Goal: Information Seeking & Learning: Learn about a topic

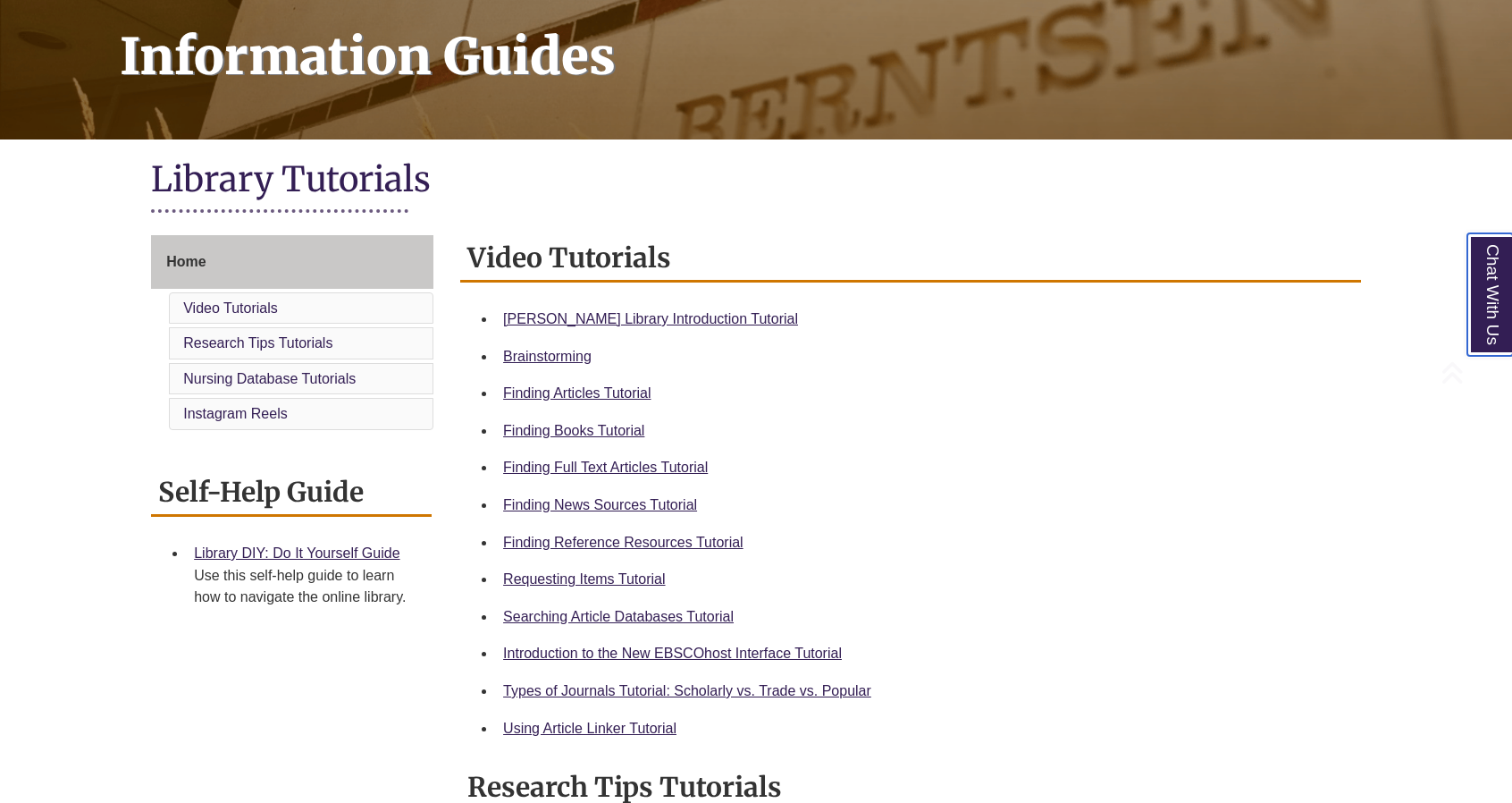
scroll to position [269, 0]
click at [597, 305] on li "Berntsen Library Introduction Tutorial" at bounding box center [925, 318] width 858 height 38
click at [597, 315] on link "Berntsen Library Introduction Tutorial" at bounding box center [651, 317] width 295 height 16
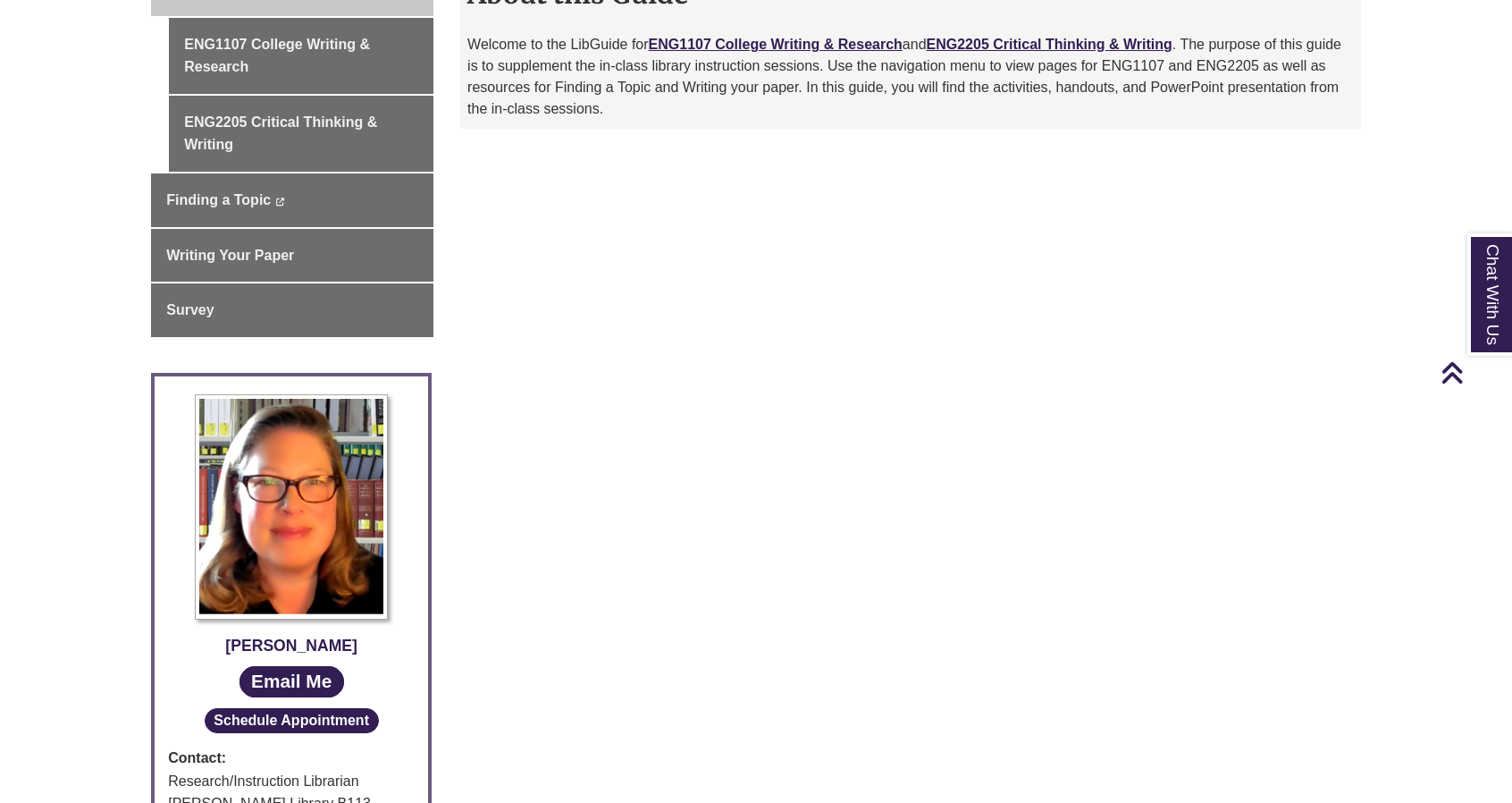
scroll to position [358, 0]
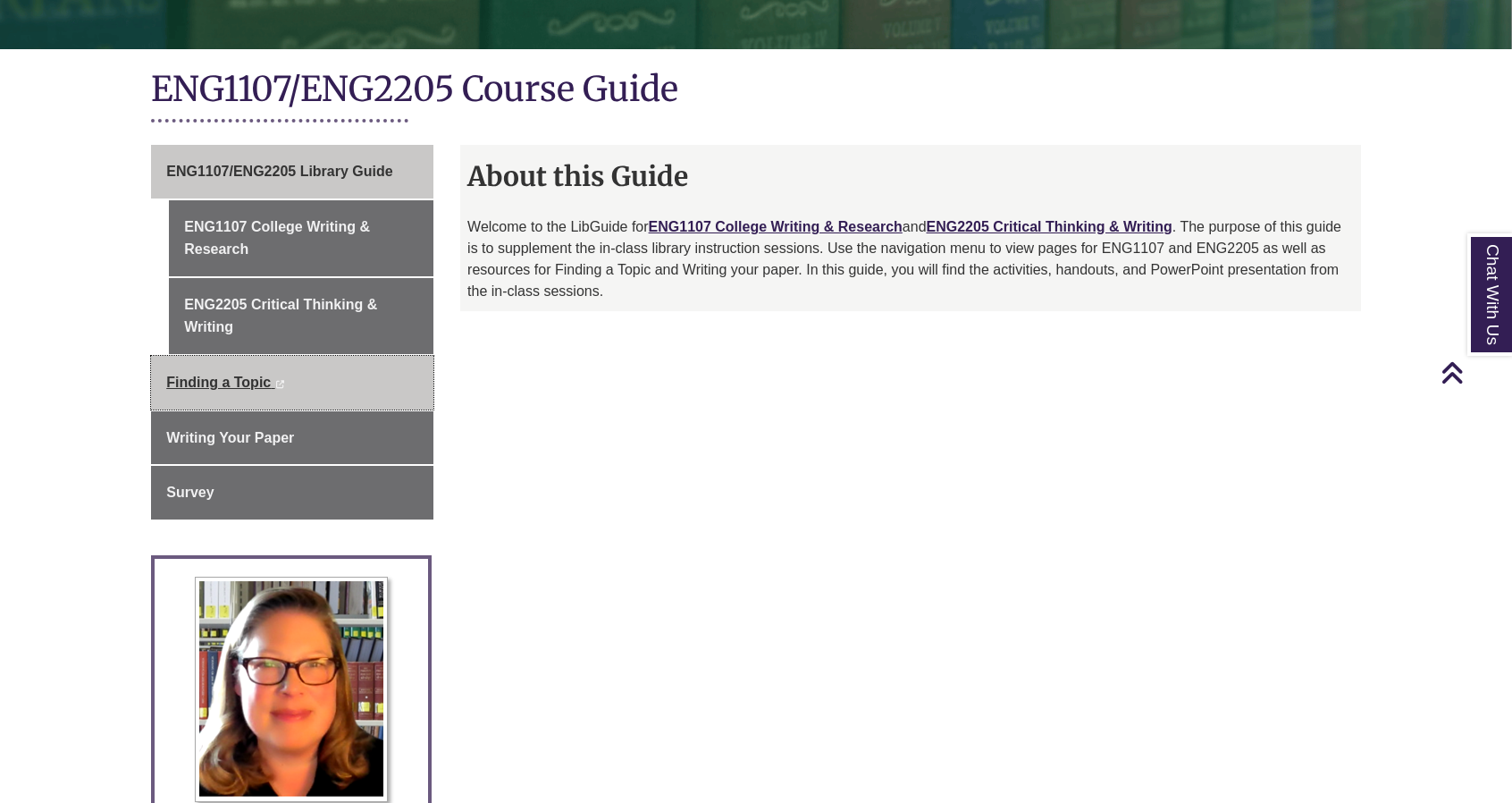
click at [222, 380] on span "Finding a Topic" at bounding box center [218, 382] width 104 height 16
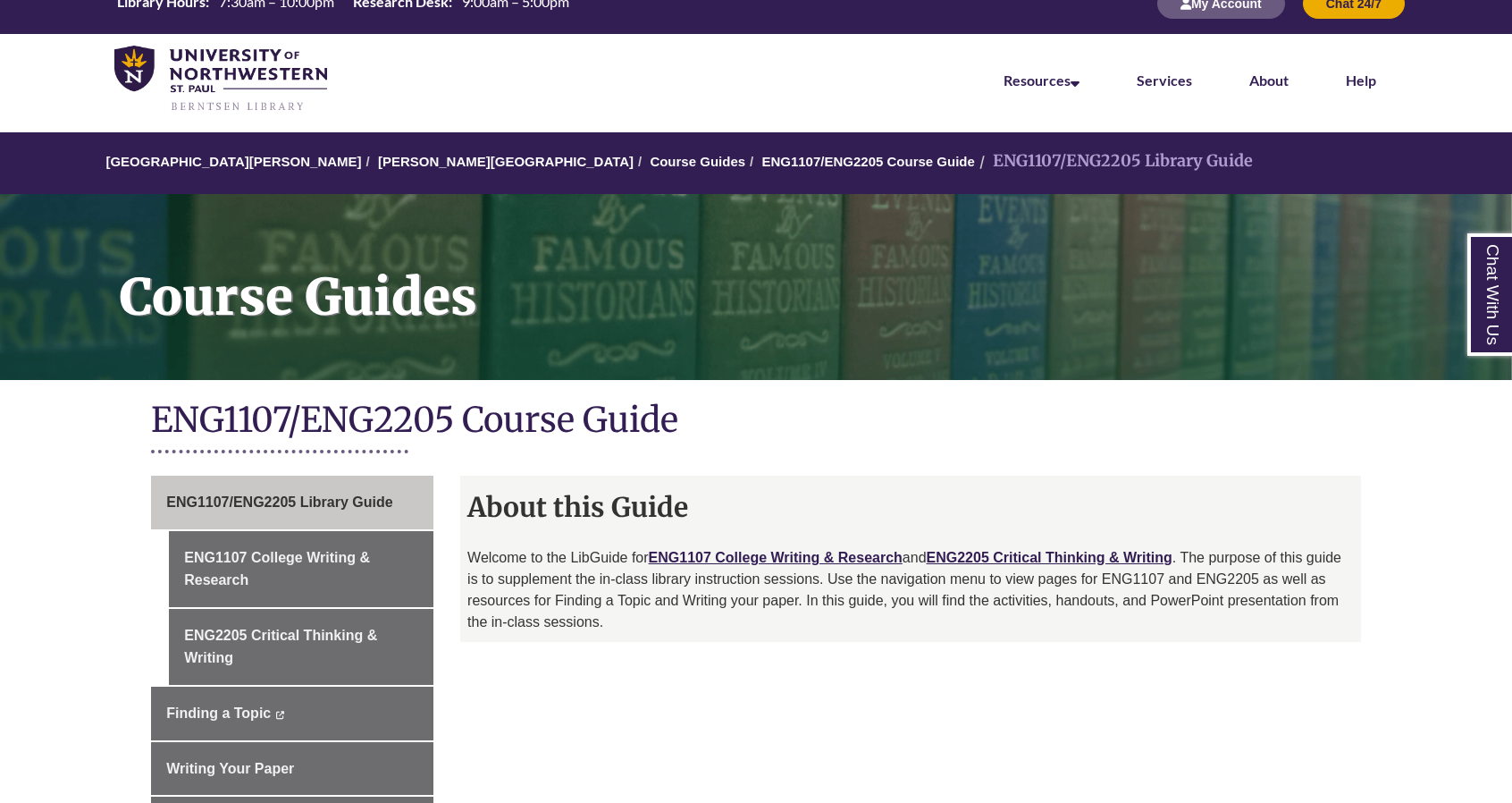
scroll to position [0, 0]
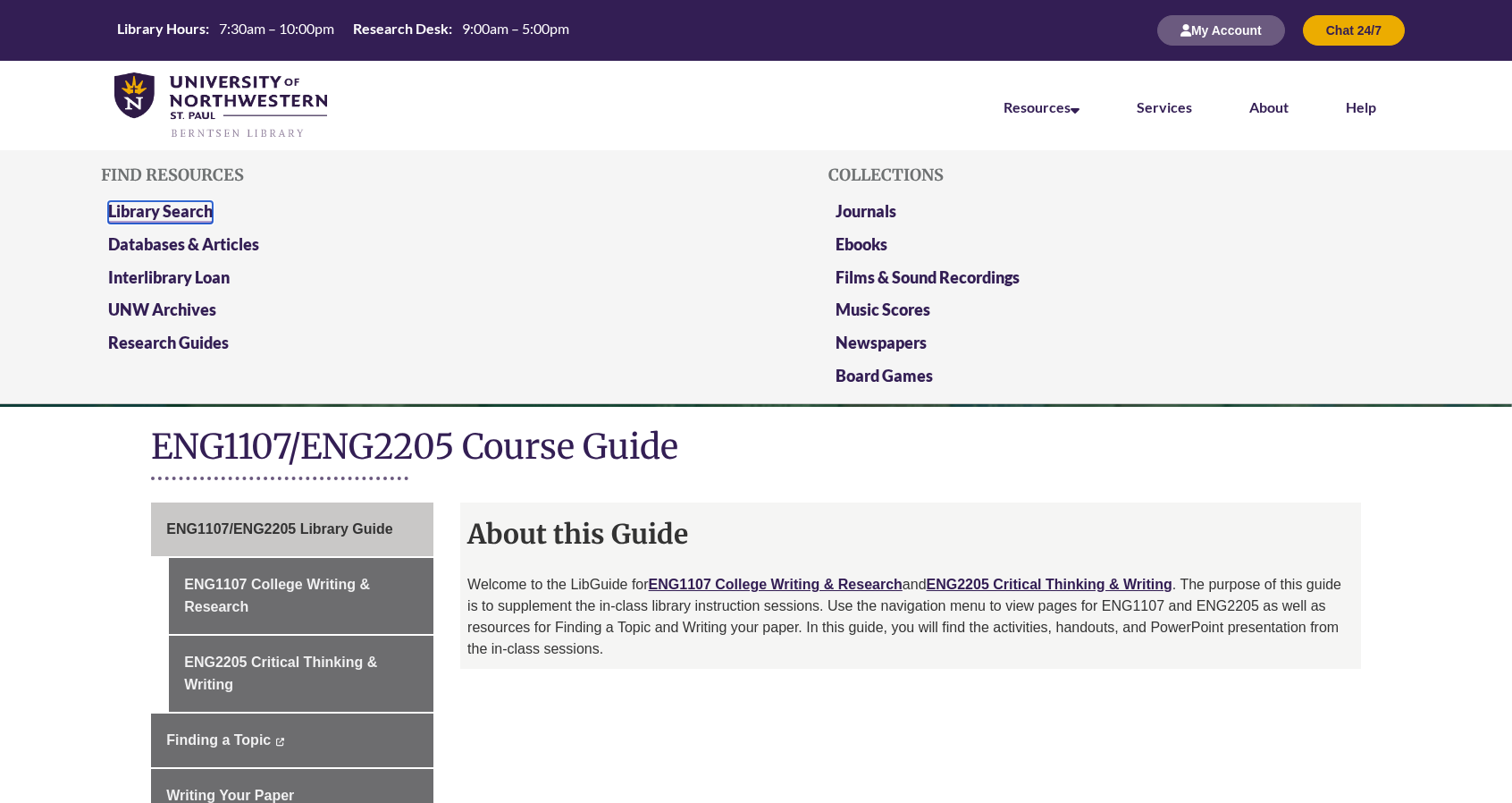
click at [137, 213] on link "Library Search" at bounding box center [160, 212] width 104 height 22
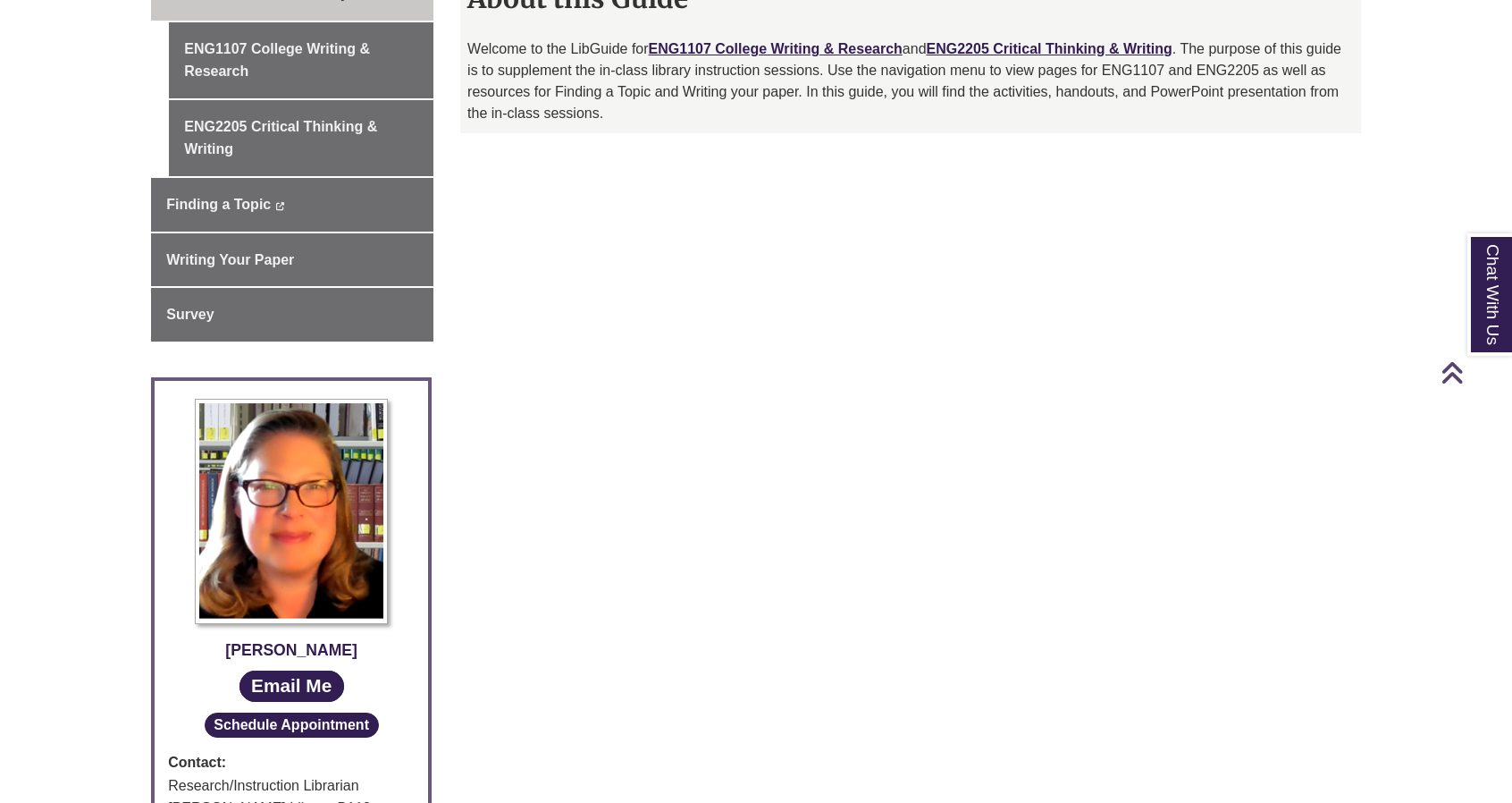
scroll to position [536, 0]
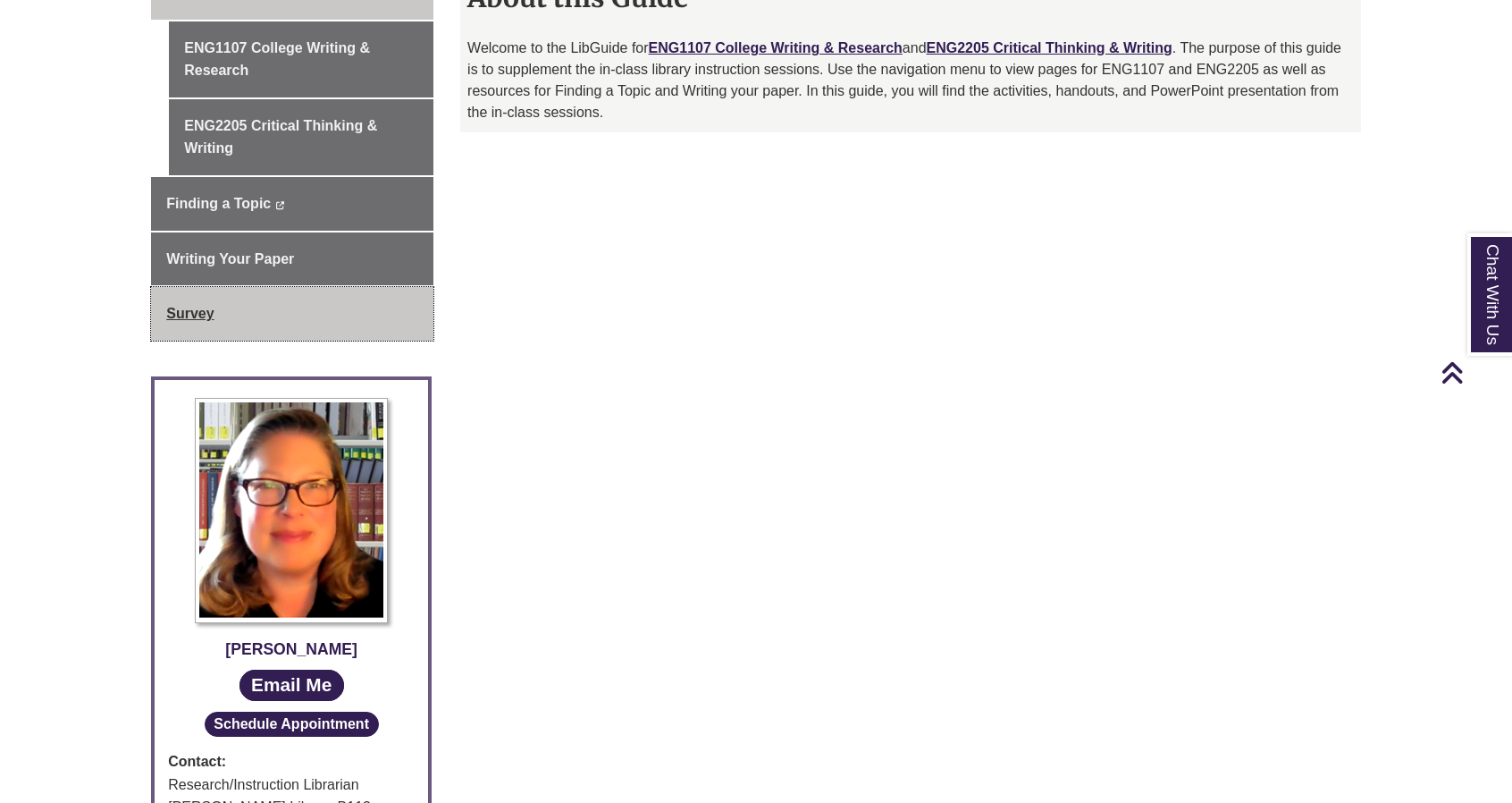
click at [267, 305] on link "Survey" at bounding box center [292, 314] width 282 height 54
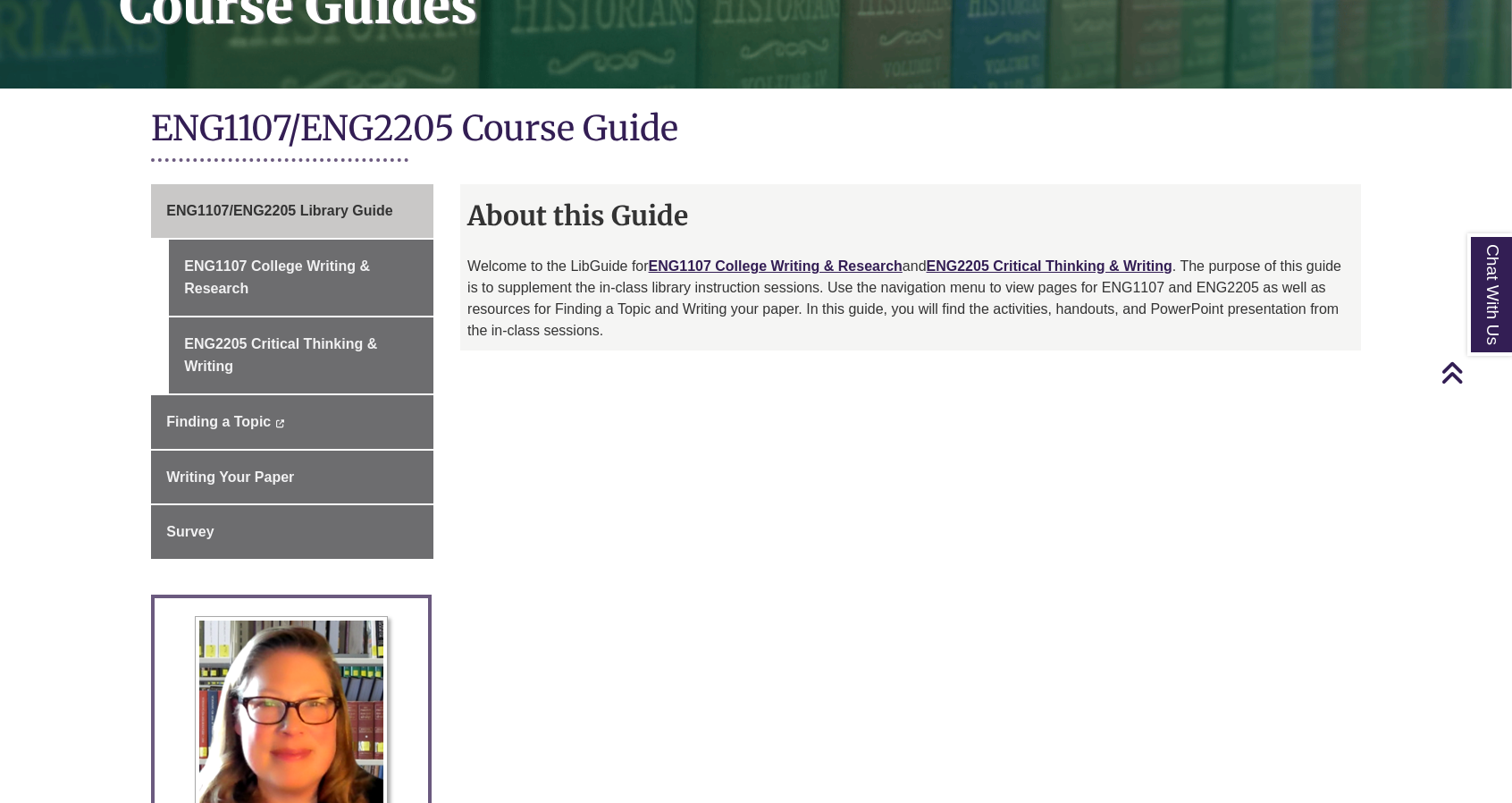
scroll to position [229, 0]
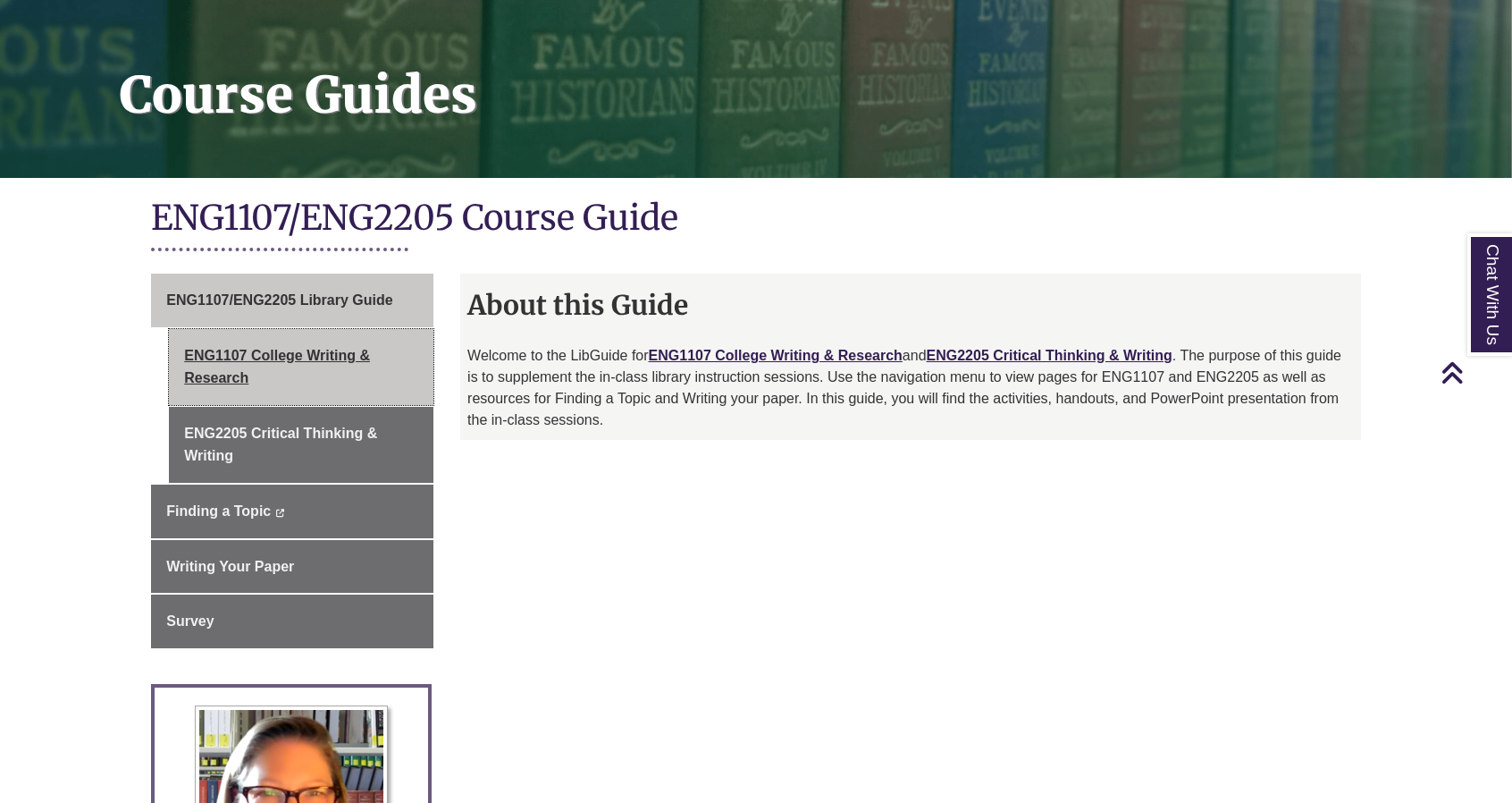
click at [368, 368] on link "ENG1107 College Writing & Research" at bounding box center [301, 367] width 265 height 76
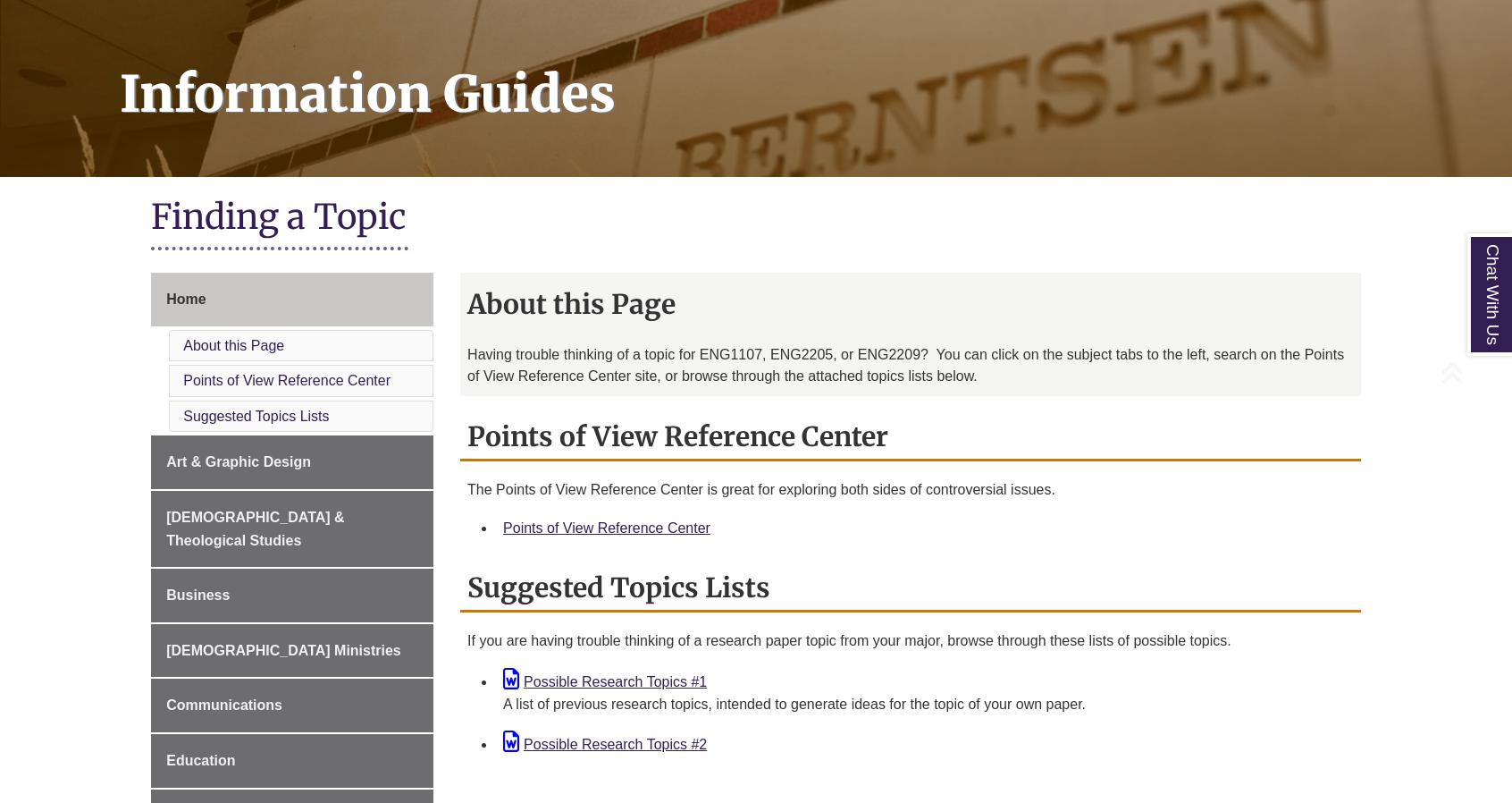
scroll to position [269, 0]
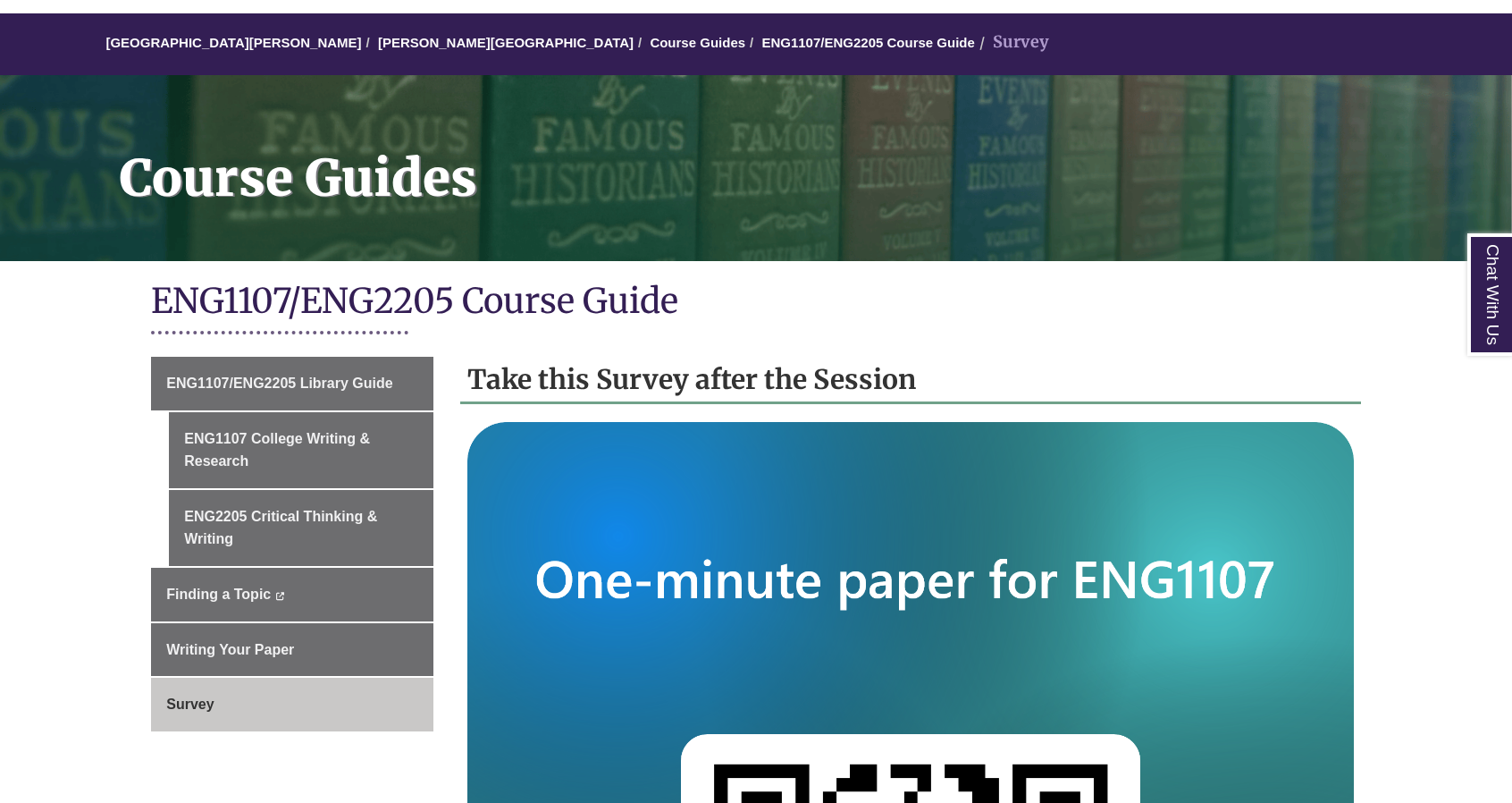
scroll to position [447, 0]
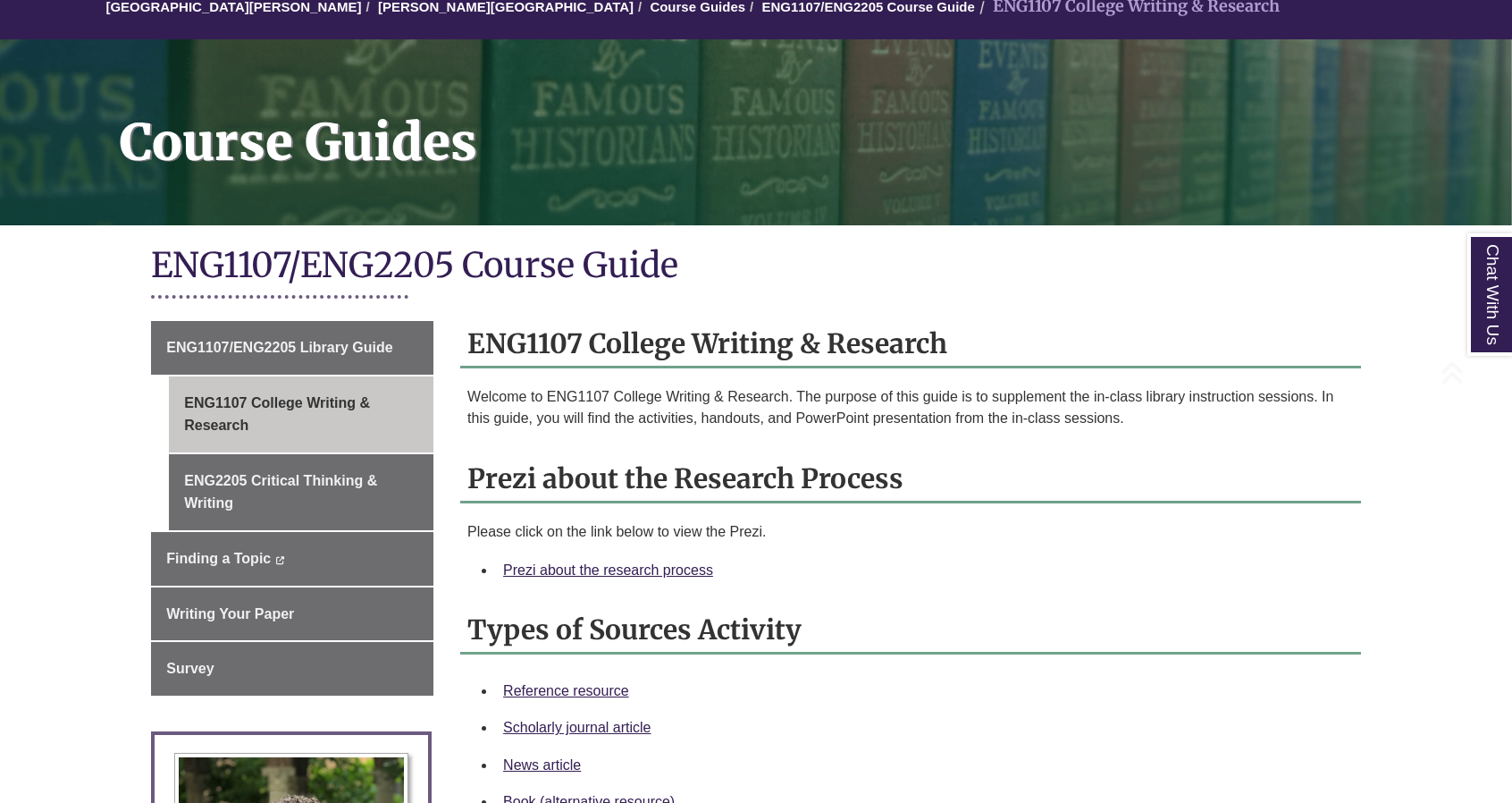
scroll to position [269, 0]
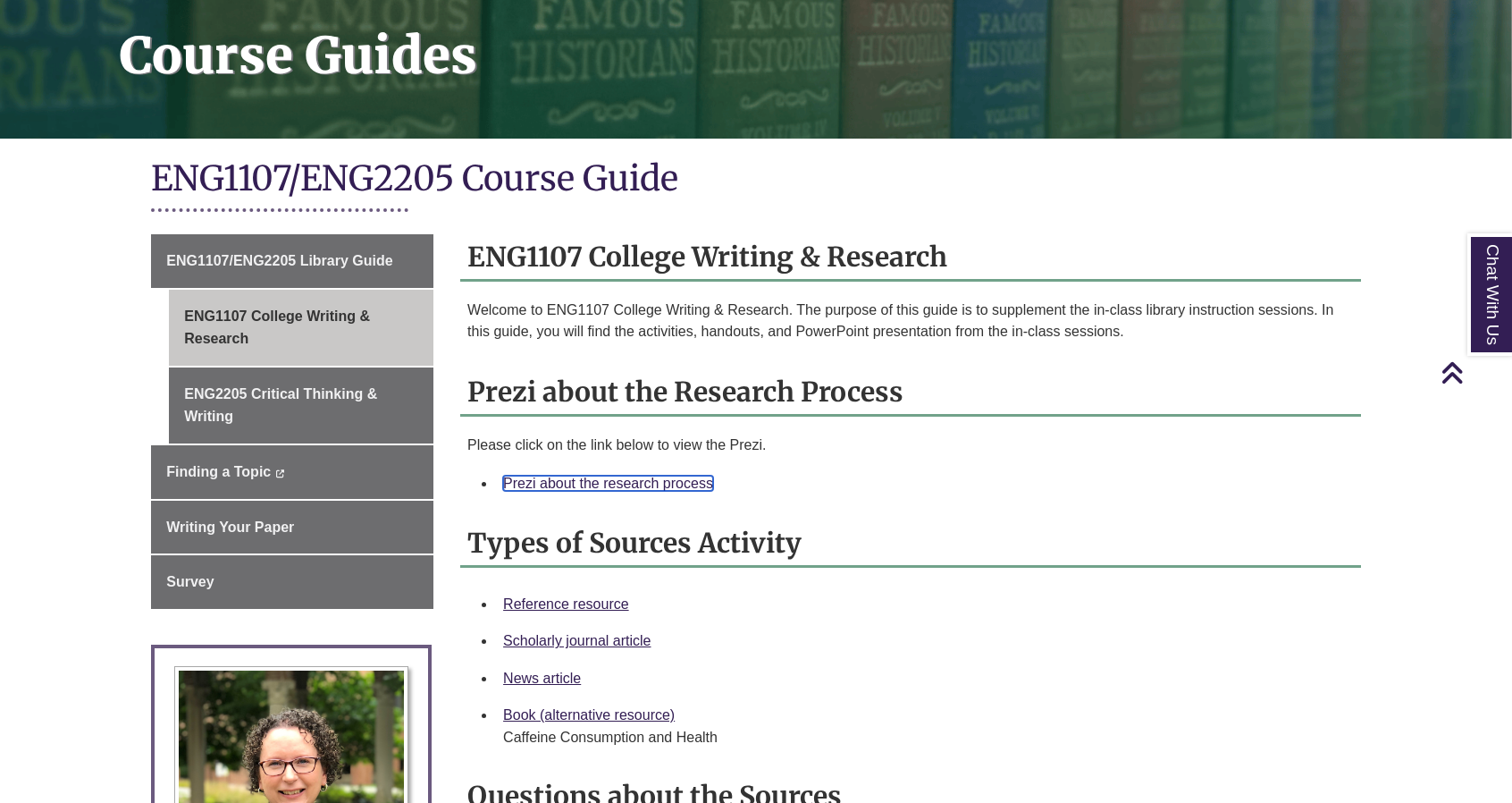
click at [659, 488] on link "Prezi about the research process" at bounding box center [608, 483] width 210 height 16
